Goal: Information Seeking & Learning: Learn about a topic

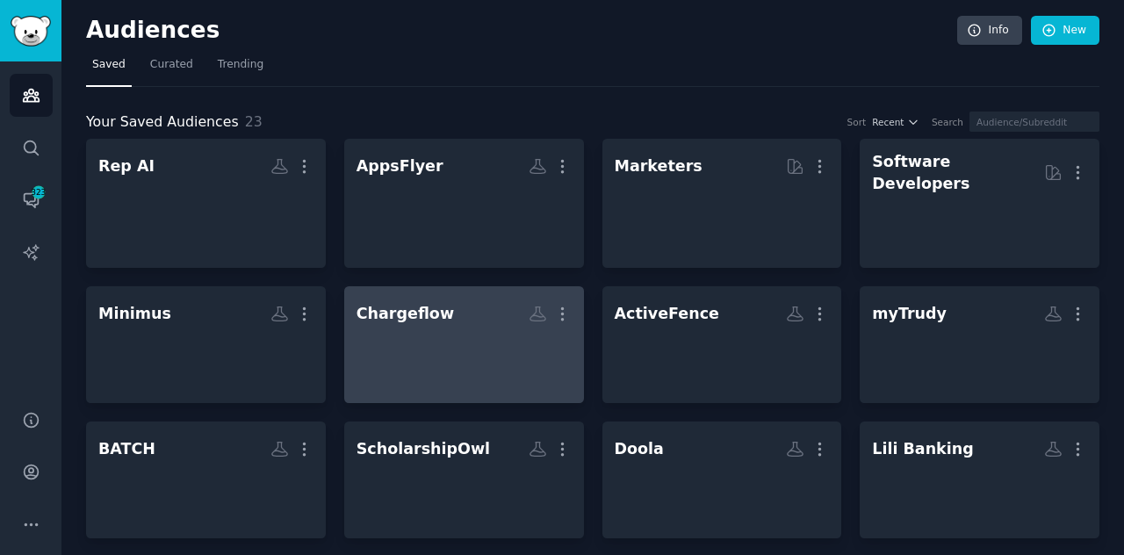
click at [463, 312] on h2 "Chargeflow More" at bounding box center [464, 314] width 215 height 31
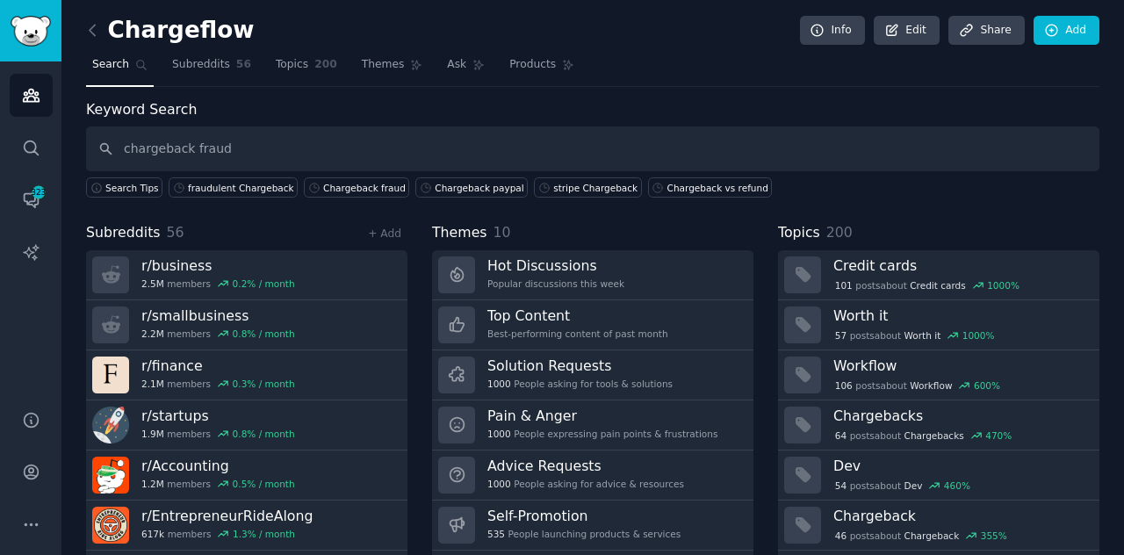
type input "chargeback fraud"
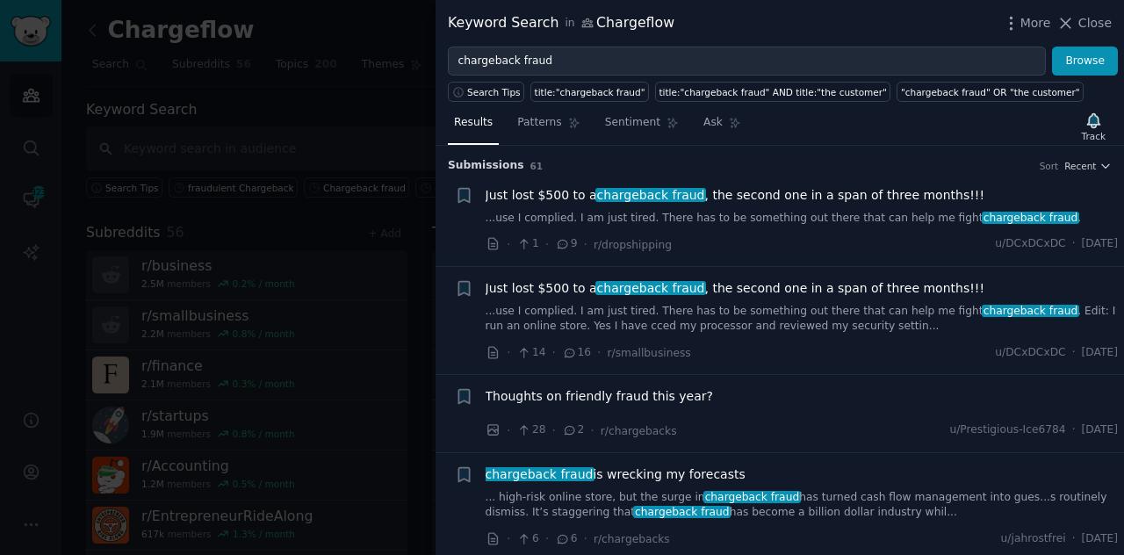
click at [727, 318] on link "...use I complied. I am just tired. There has to be something out there that ca…" at bounding box center [802, 319] width 633 height 31
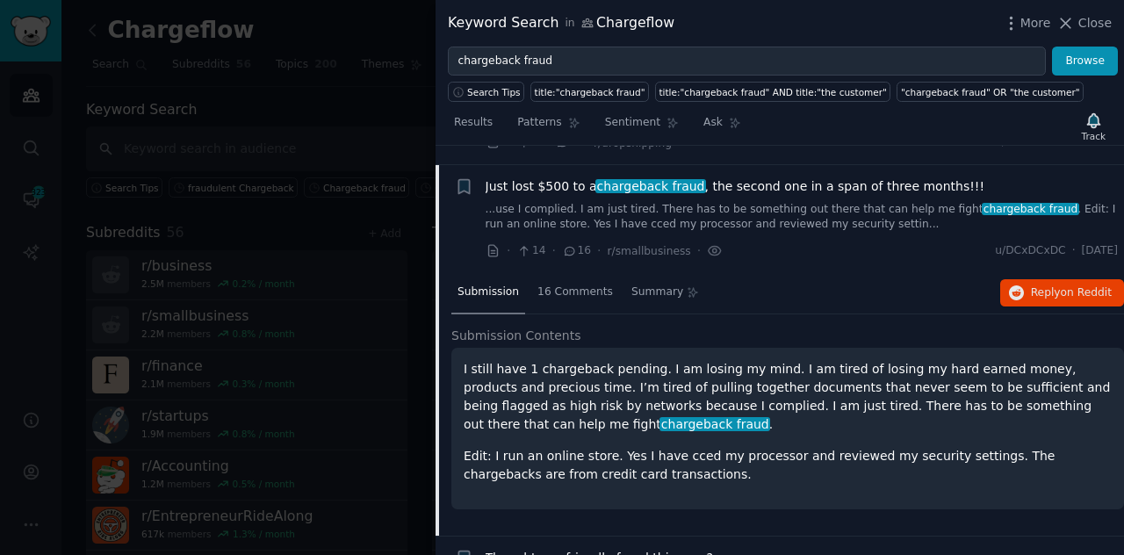
scroll to position [120, 0]
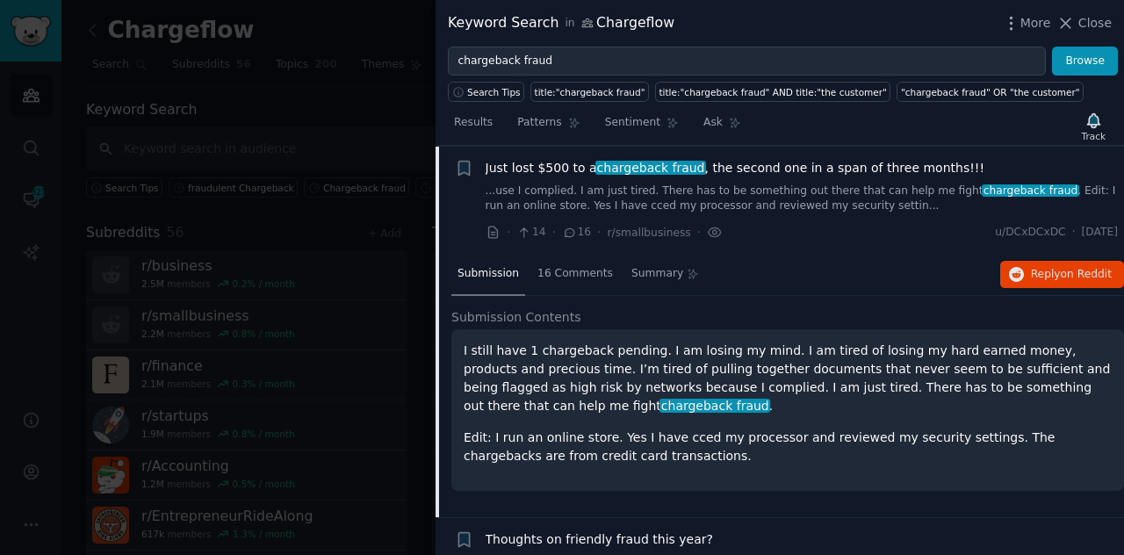
click at [772, 372] on p "I still have 1 chargeback pending. I am losing my mind. I am tired of losing my…" at bounding box center [788, 379] width 648 height 74
click at [1086, 268] on span "on Reddit" at bounding box center [1086, 274] width 51 height 12
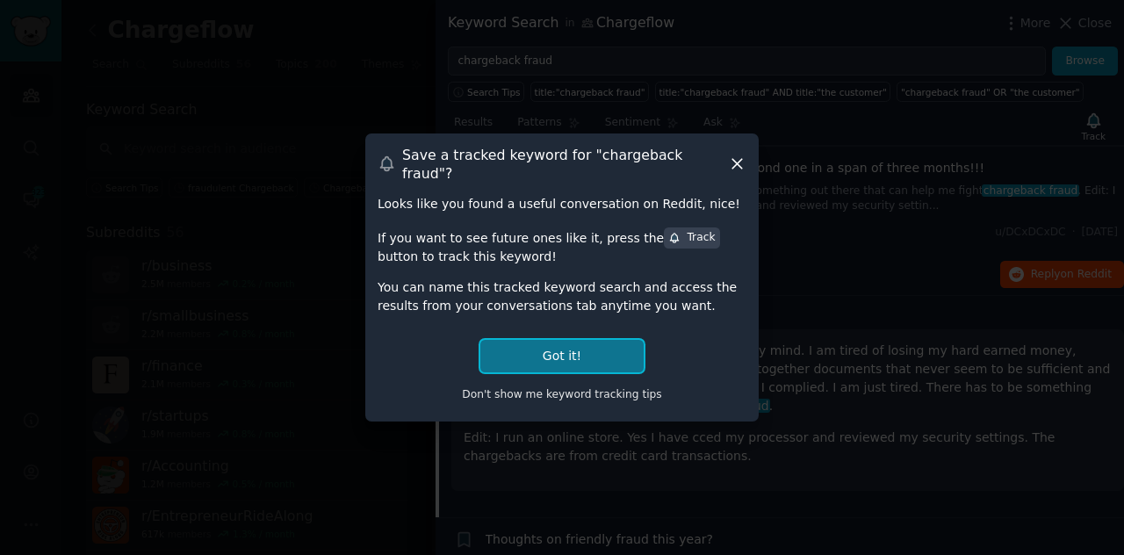
click at [569, 343] on button "Got it!" at bounding box center [561, 356] width 163 height 32
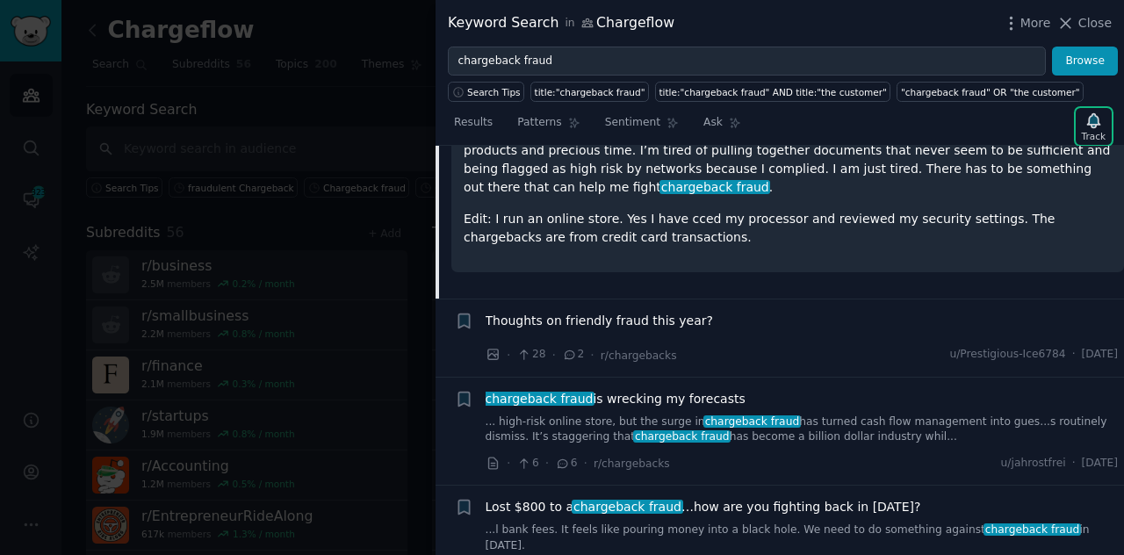
scroll to position [350, 0]
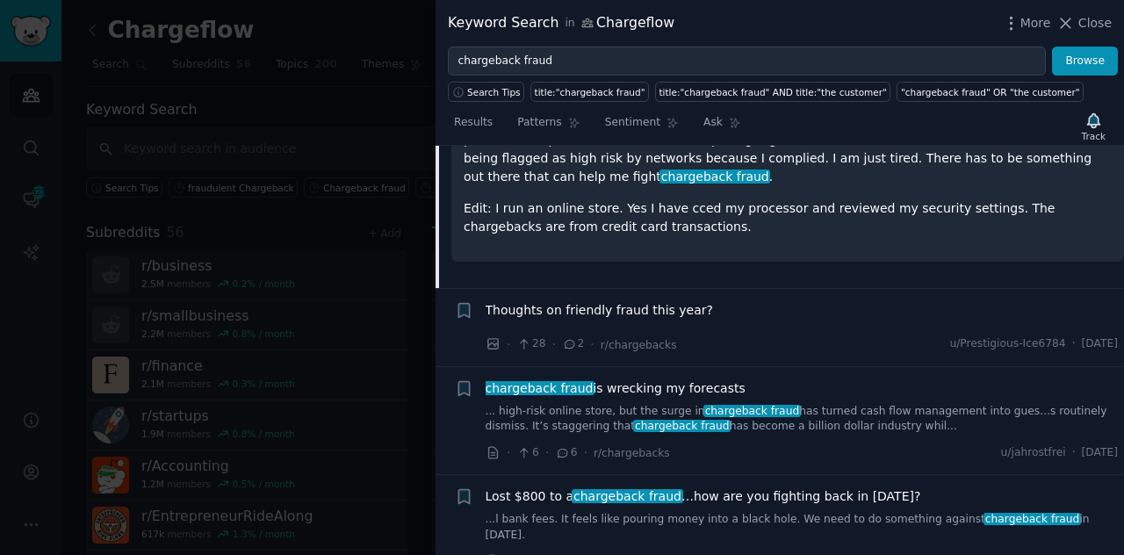
click at [758, 312] on div "Thoughts on friendly fraud this year?" at bounding box center [802, 310] width 633 height 18
click at [644, 303] on span "Thoughts on friendly fraud this year?" at bounding box center [599, 310] width 227 height 18
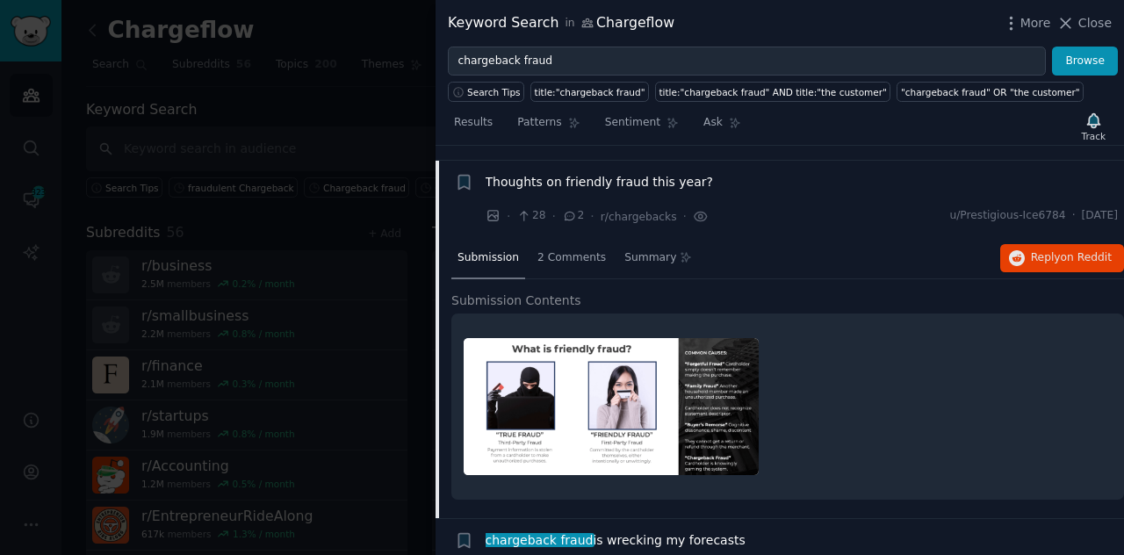
scroll to position [204, 0]
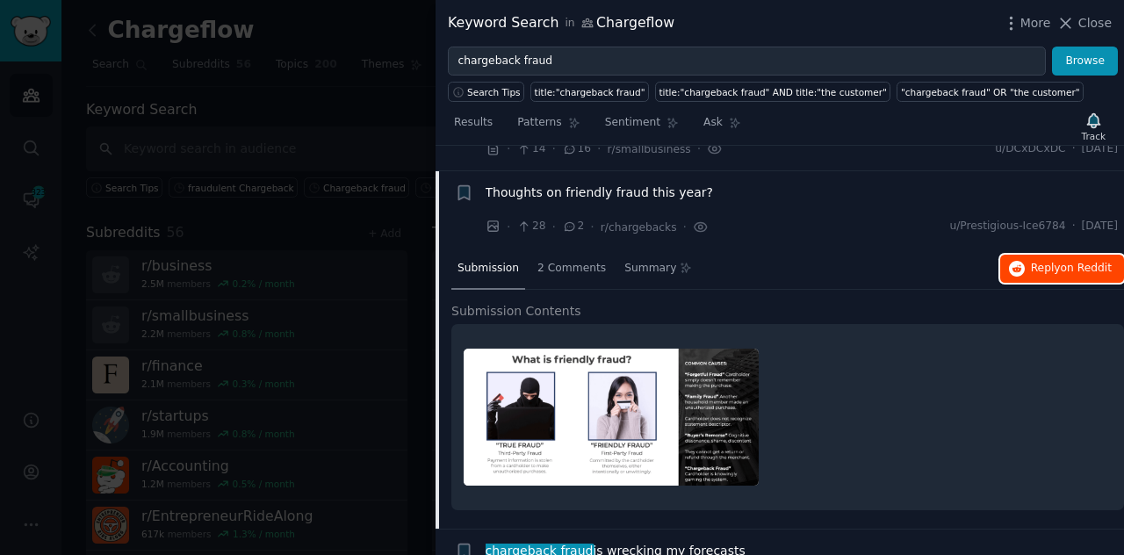
click at [1086, 262] on span "on Reddit" at bounding box center [1086, 268] width 51 height 12
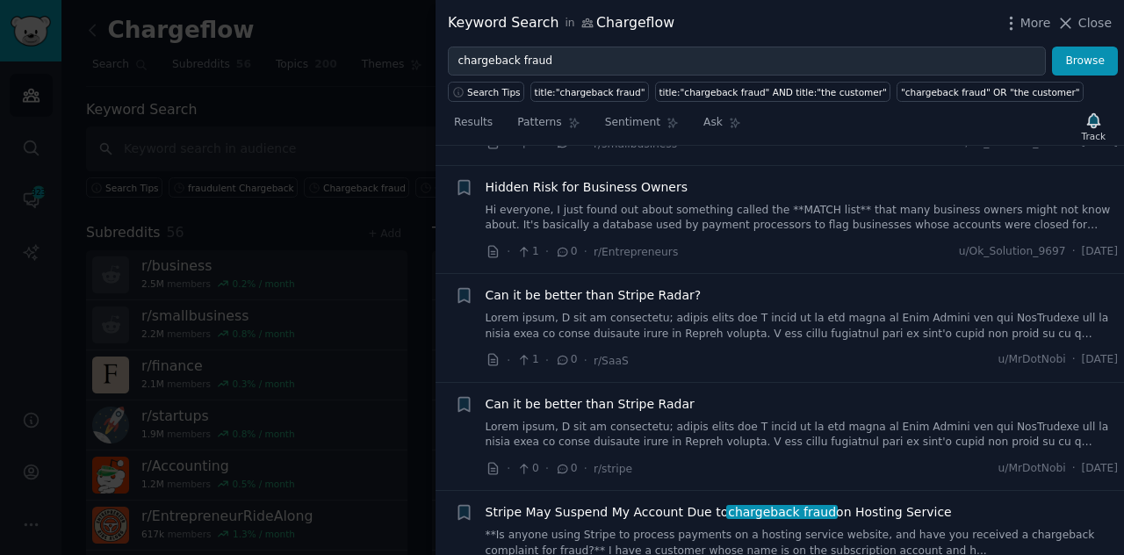
scroll to position [0, 0]
